Goal: Find specific page/section: Find specific page/section

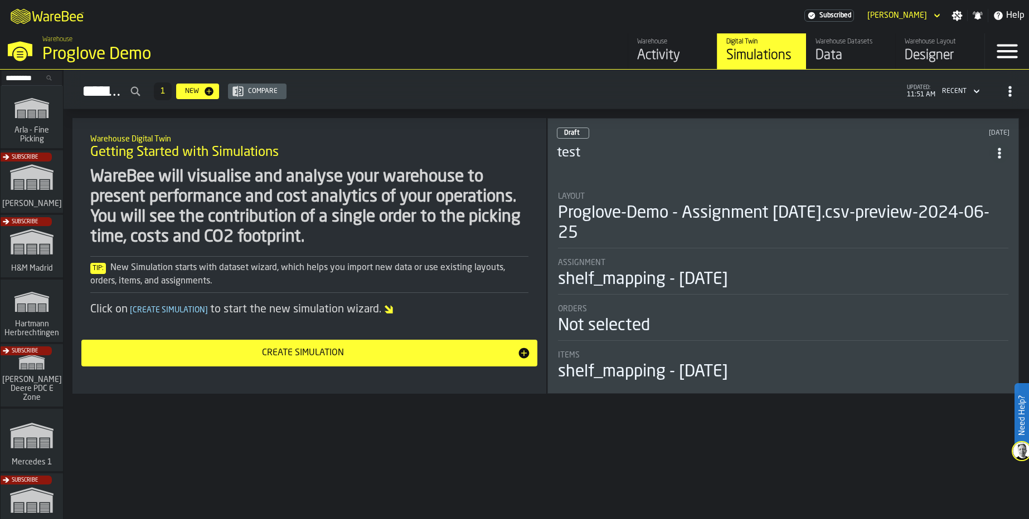
click at [16, 115] on icon "link-to-/wh/i/48cbecf7-1ea2-4bc9-a439-03d5b66e1a58/simulations" at bounding box center [31, 108] width 53 height 36
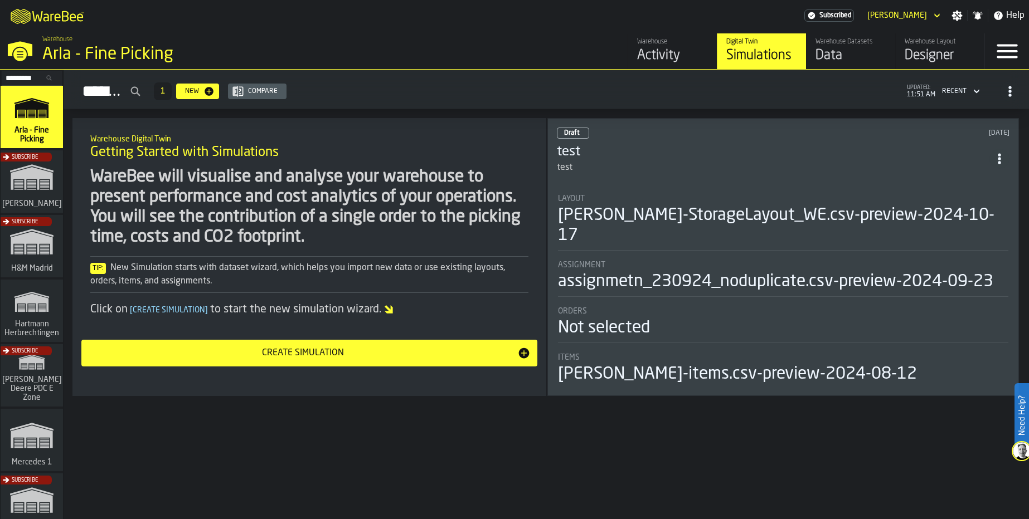
click at [853, 44] on div "Warehouse Datasets" at bounding box center [850, 42] width 71 height 8
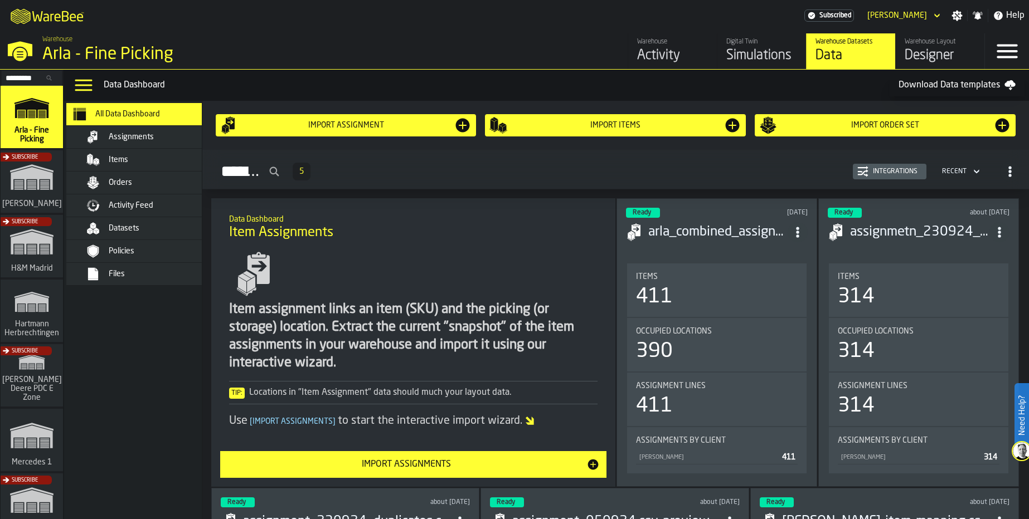
click at [134, 226] on span "Datasets" at bounding box center [124, 228] width 31 height 9
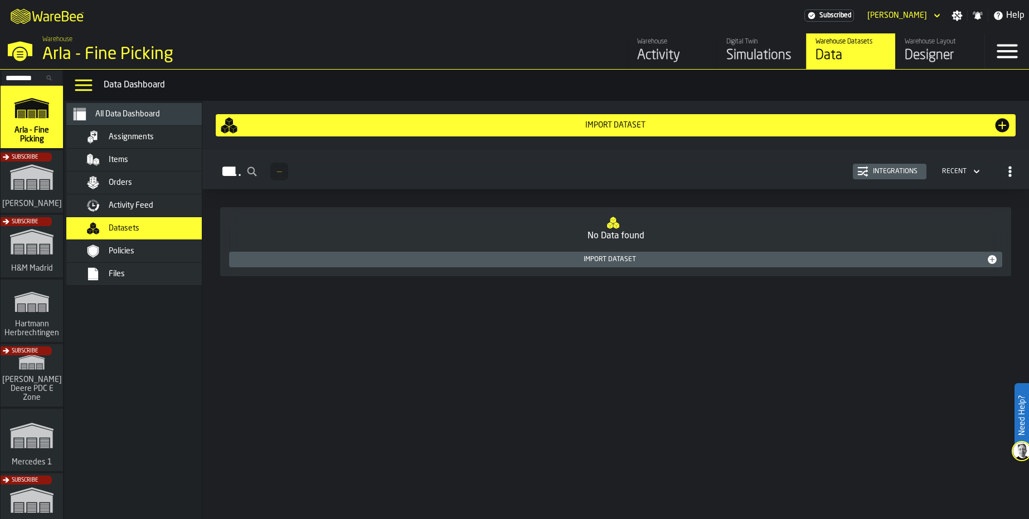
click at [119, 210] on span "Activity Feed" at bounding box center [131, 205] width 45 height 9
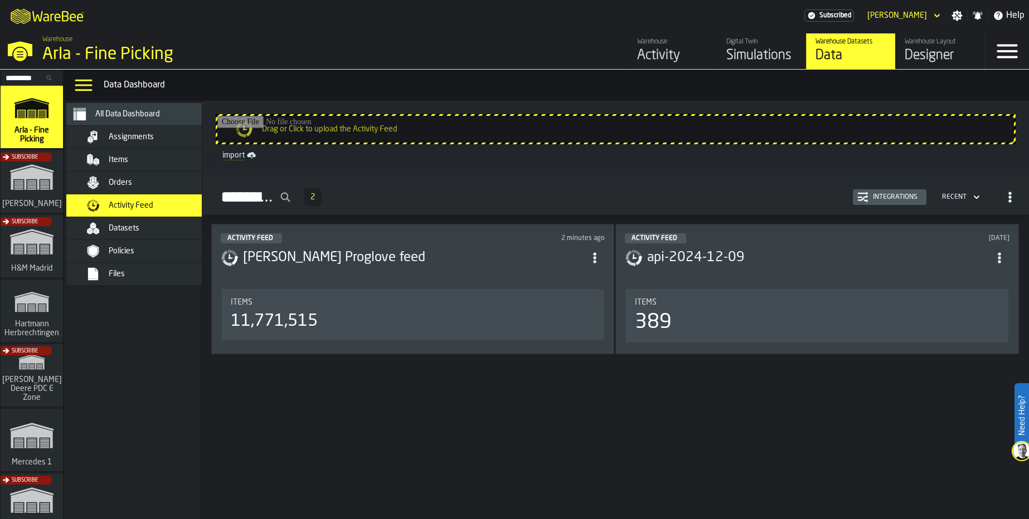
click at [473, 248] on div "[PERSON_NAME] Proglove feed" at bounding box center [413, 258] width 384 height 20
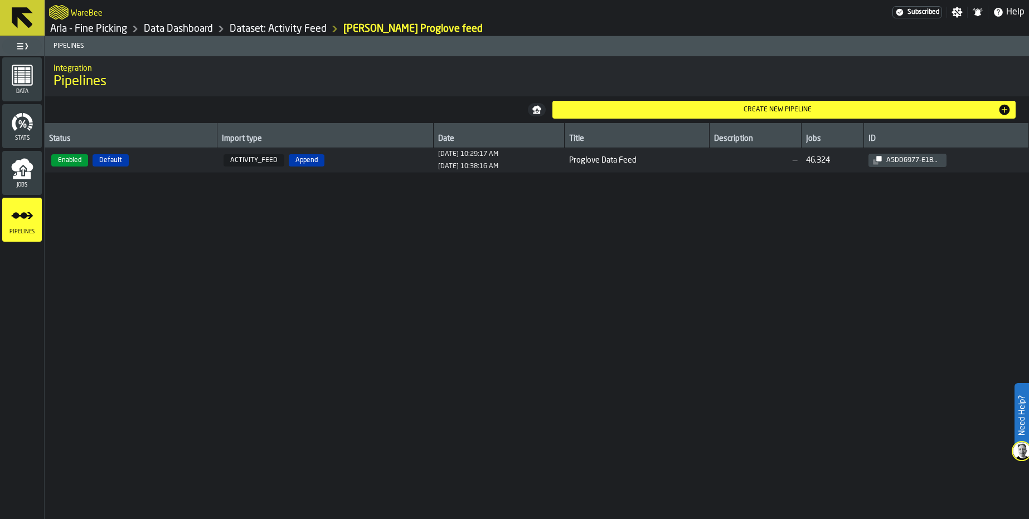
click at [358, 167] on td "ACTIVITY_FEED Append" at bounding box center [325, 160] width 217 height 25
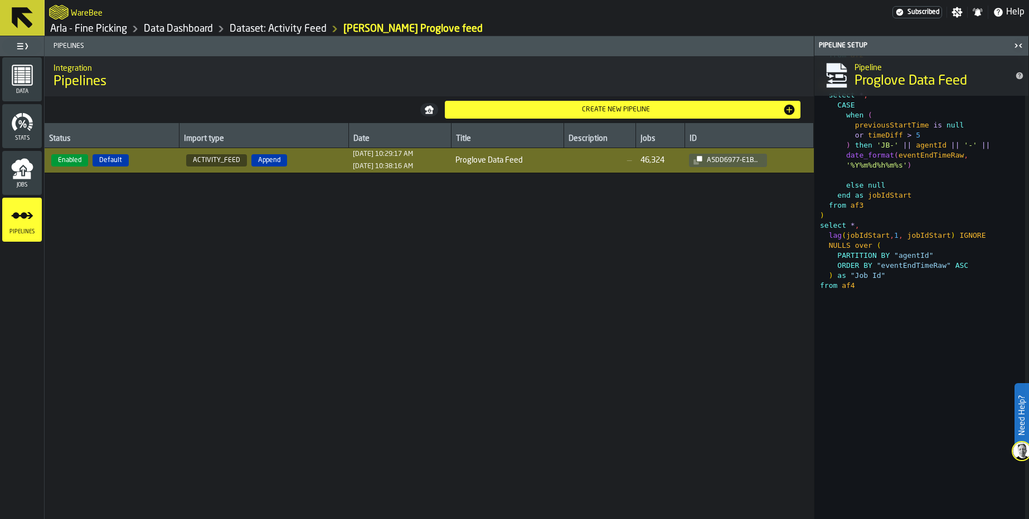
scroll to position [2273, 0]
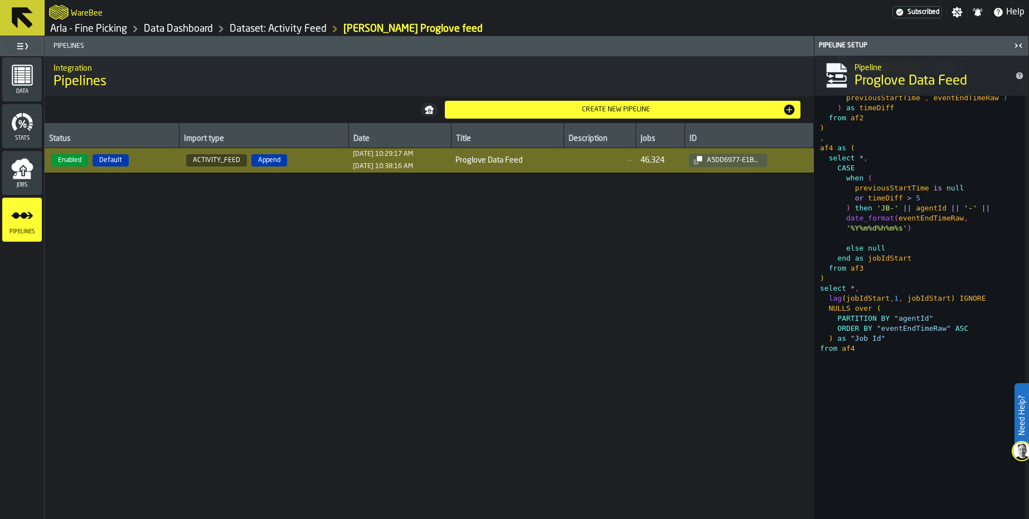
type textarea "**********"
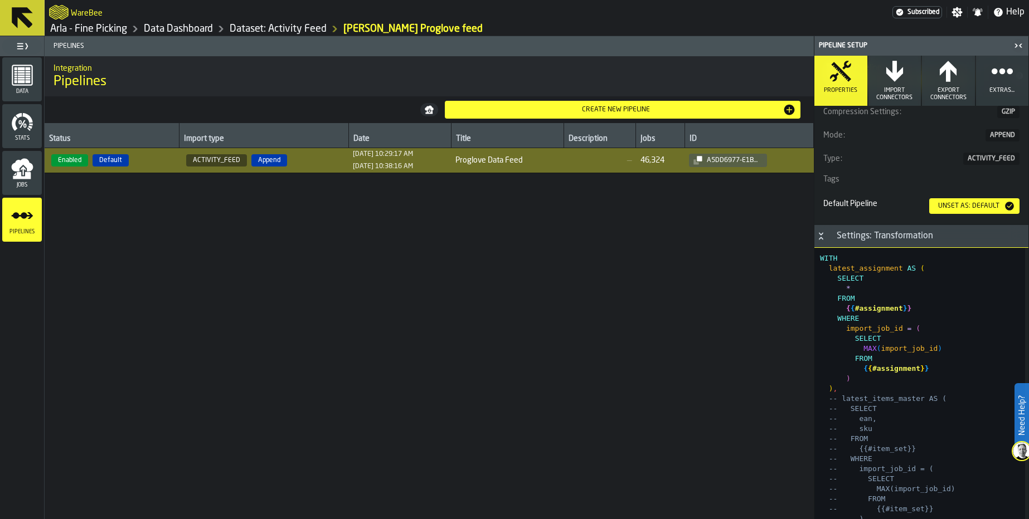
scroll to position [535, 0]
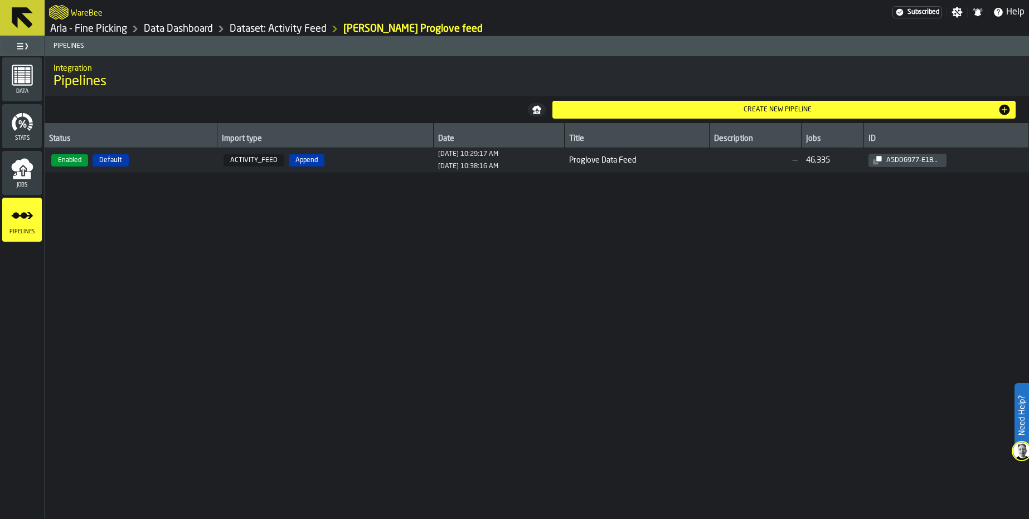
click at [391, 159] on span "ACTIVITY_FEED Append" at bounding box center [325, 160] width 208 height 12
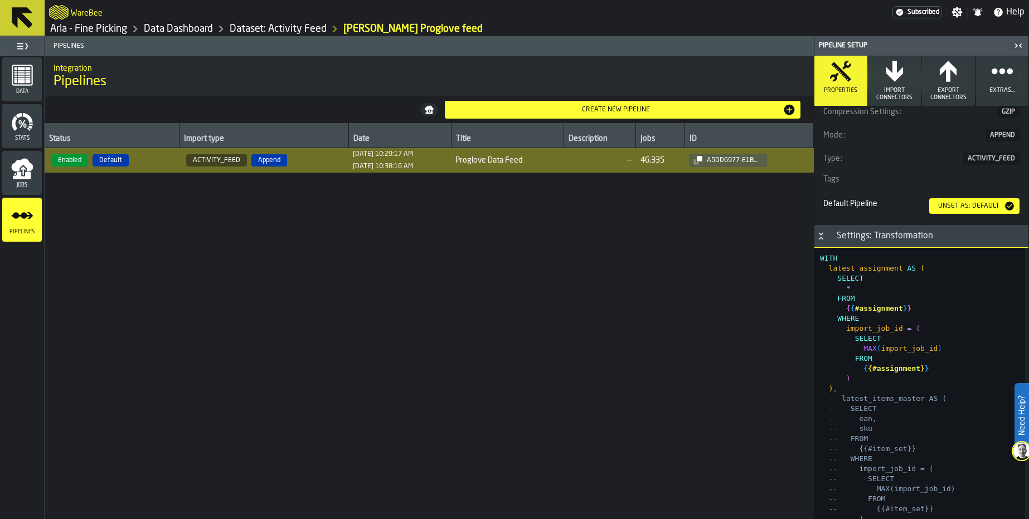
scroll to position [602, 0]
